Goal: Task Accomplishment & Management: Complete application form

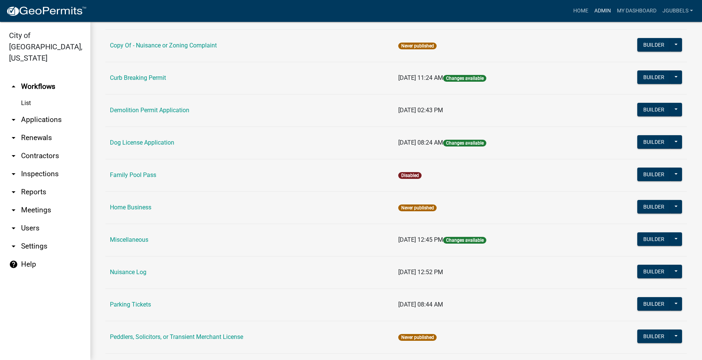
scroll to position [263, 0]
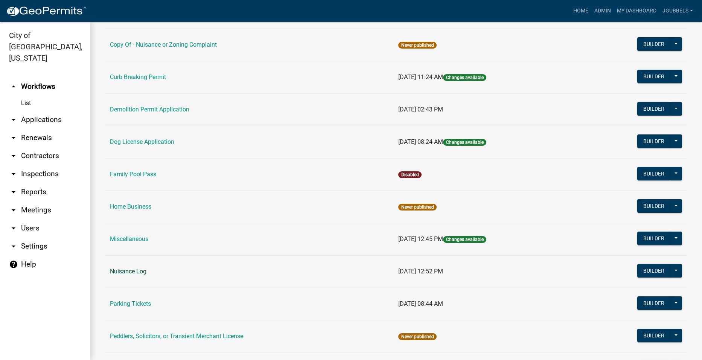
click at [134, 270] on link "Nuisance Log" at bounding box center [128, 270] width 36 height 7
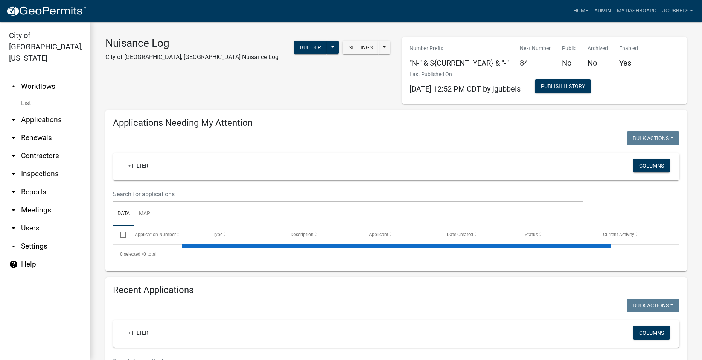
select select "2: 50"
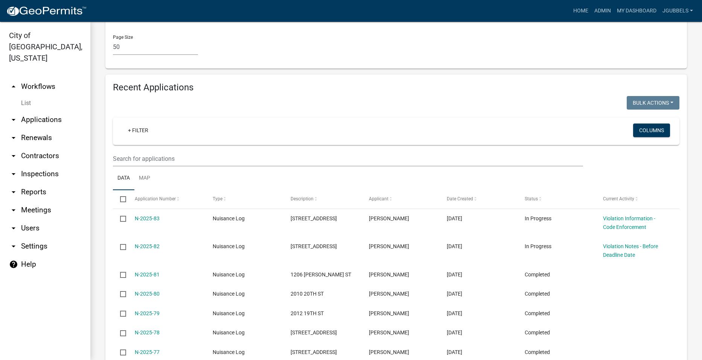
scroll to position [828, 0]
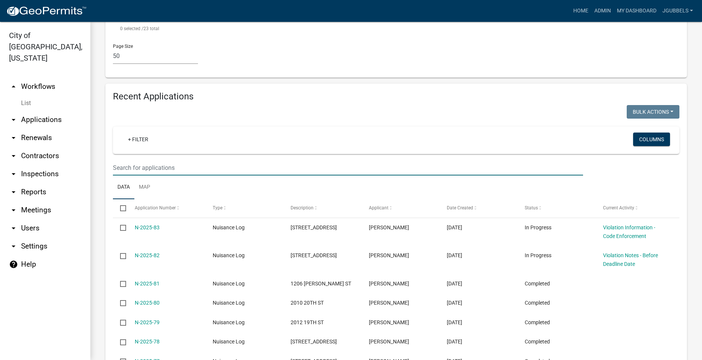
click at [239, 164] on input "text" at bounding box center [348, 167] width 470 height 15
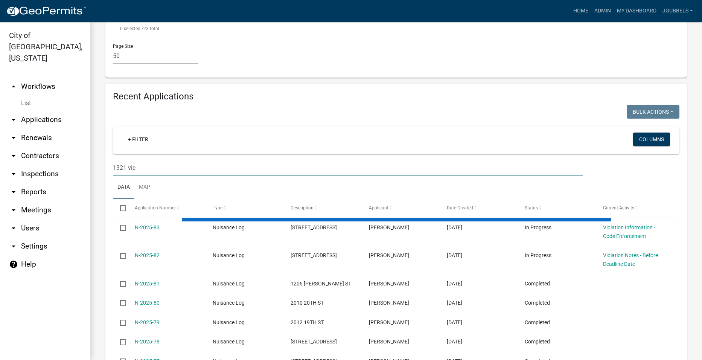
scroll to position [813, 0]
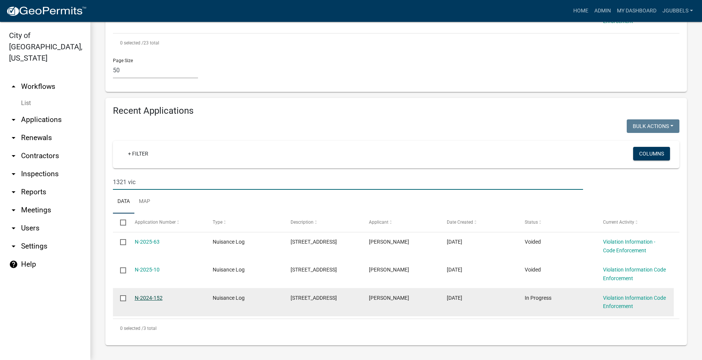
type input "1321 vic"
click at [147, 296] on link "N-2024-152" at bounding box center [149, 298] width 28 height 6
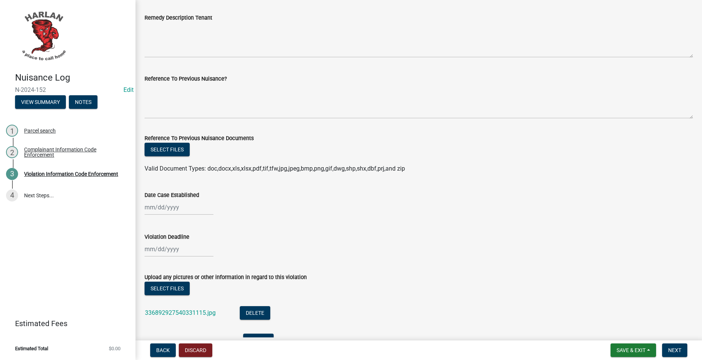
scroll to position [639, 0]
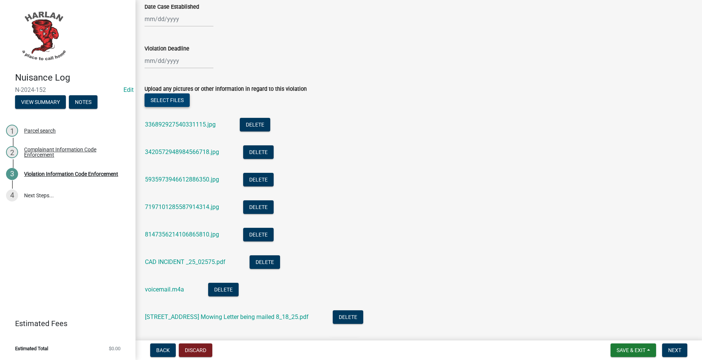
click at [179, 102] on button "Select files" at bounding box center [166, 100] width 45 height 14
drag, startPoint x: 639, startPoint y: 346, endPoint x: 635, endPoint y: 337, distance: 9.9
click at [640, 346] on button "Save & Exit" at bounding box center [633, 350] width 46 height 14
click at [632, 326] on button "Save & Exit" at bounding box center [625, 330] width 60 height 18
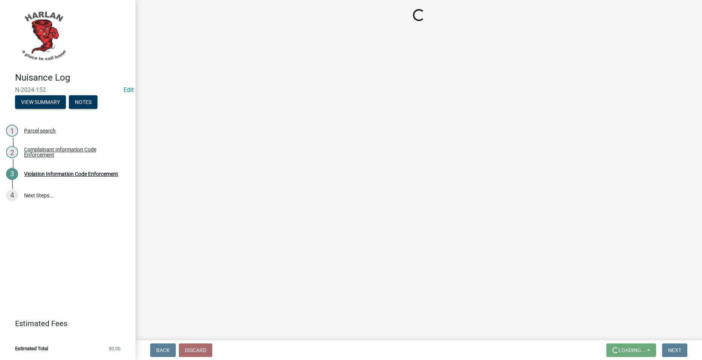
scroll to position [0, 0]
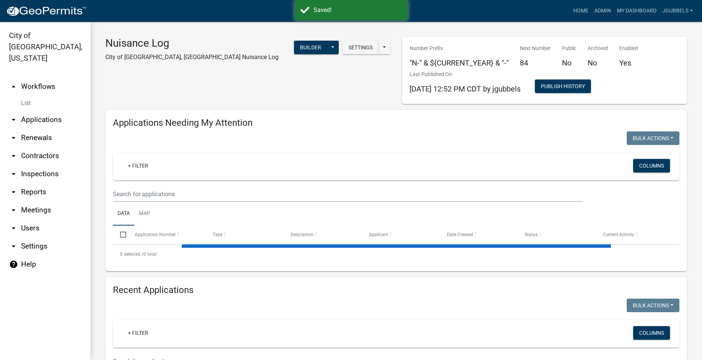
select select "2: 50"
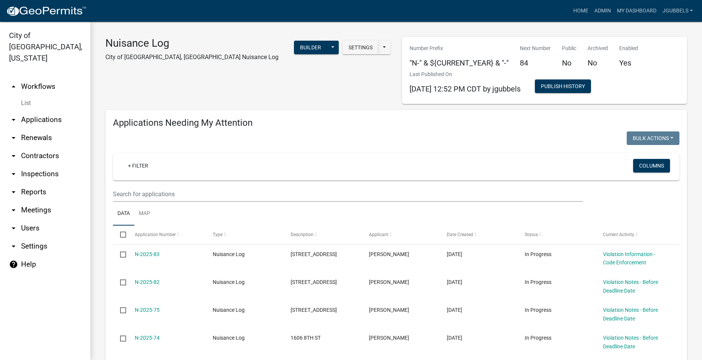
click at [302, 90] on div "Nuisance Log City of [GEOGRAPHIC_DATA], [GEOGRAPHIC_DATA] Nuisance Log Settings…" at bounding box center [248, 70] width 296 height 67
